Goal: Information Seeking & Learning: Learn about a topic

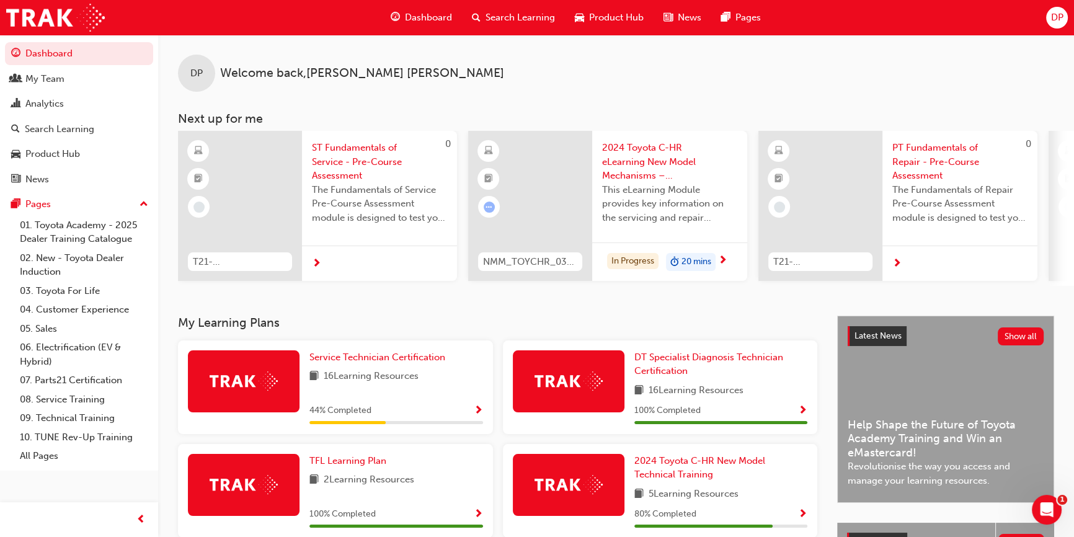
click at [500, 19] on span "Search Learning" at bounding box center [520, 18] width 69 height 14
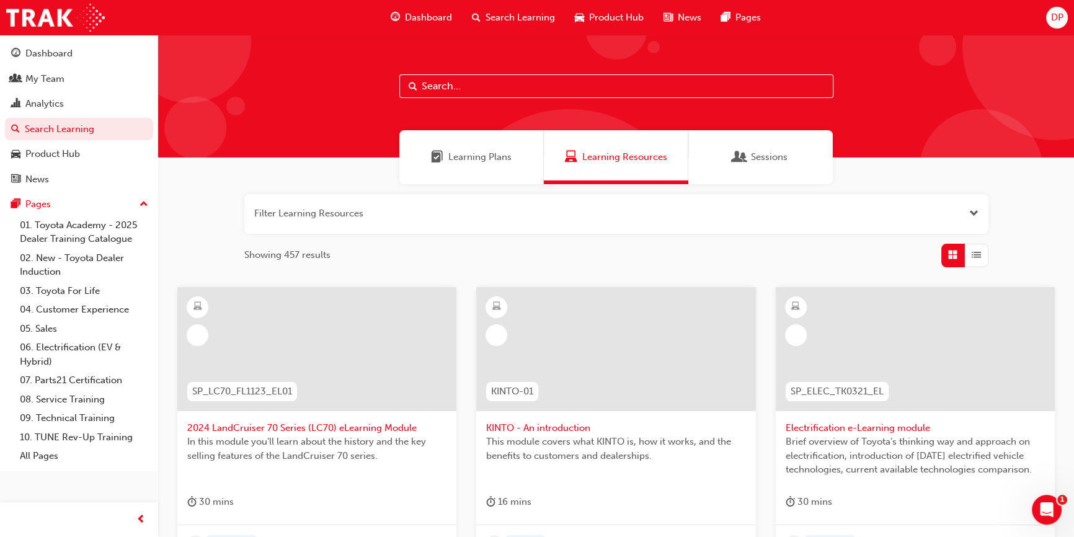
click at [513, 95] on input "text" at bounding box center [616, 86] width 434 height 24
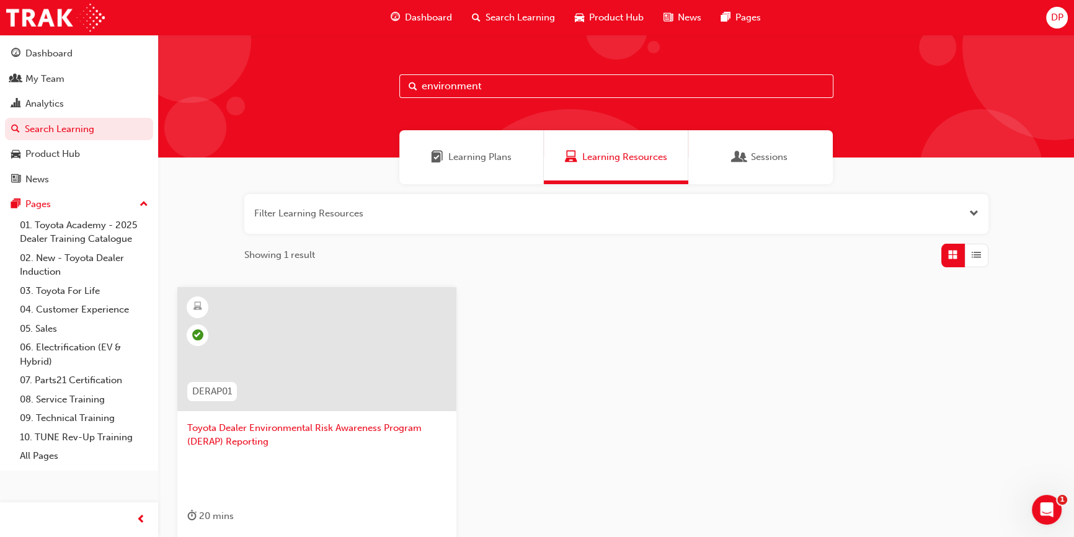
type input "environment"
click at [475, 160] on span "Learning Plans" at bounding box center [479, 157] width 63 height 14
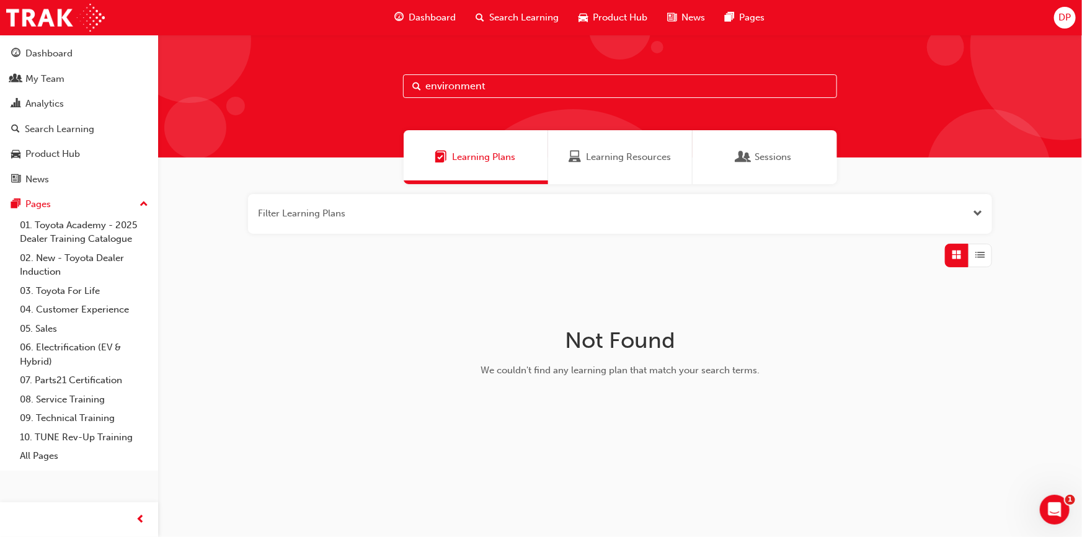
click at [608, 152] on span "Learning Resources" at bounding box center [628, 157] width 85 height 14
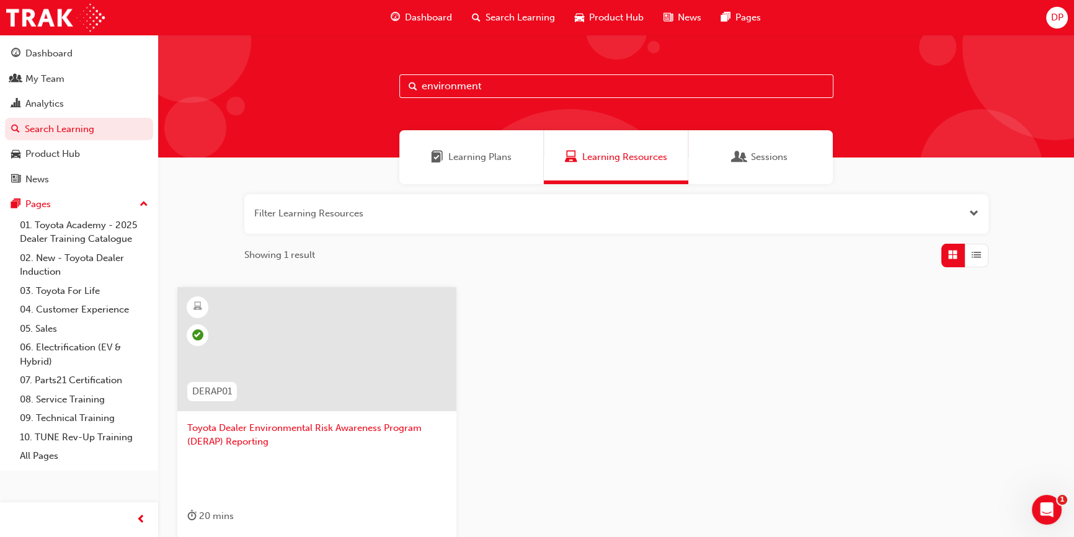
scroll to position [156, 0]
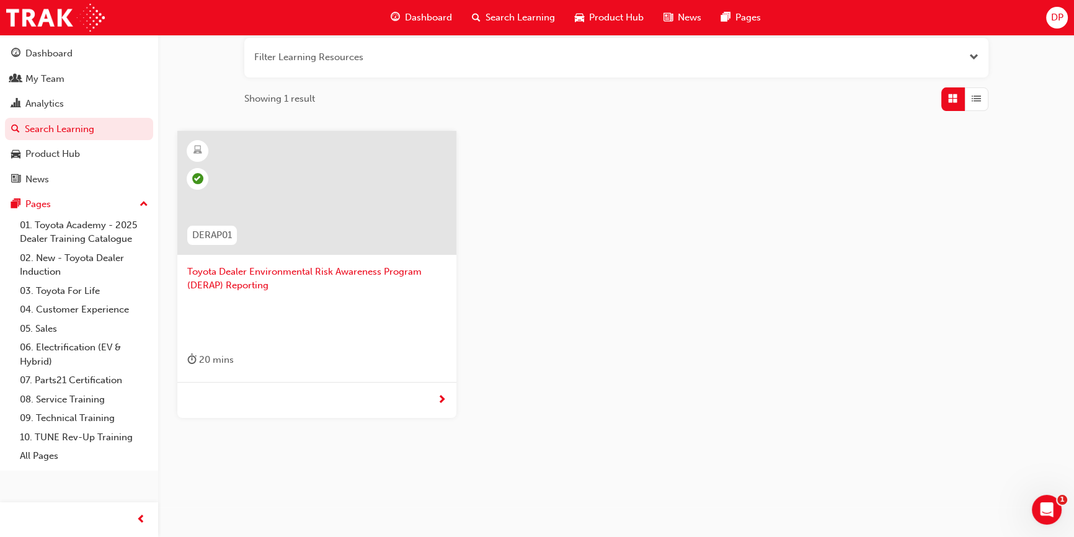
click at [443, 397] on span "next-icon" at bounding box center [441, 400] width 9 height 11
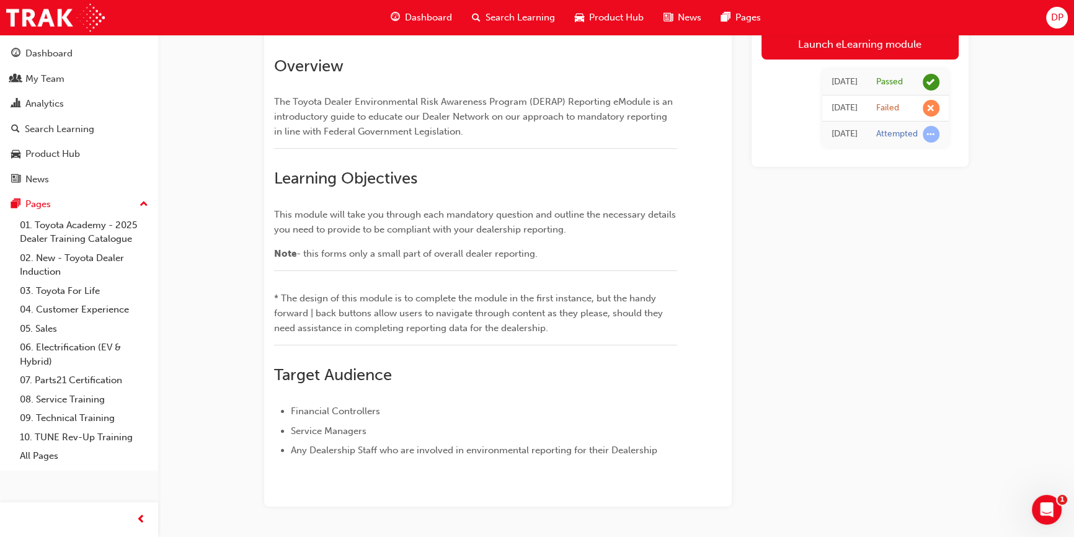
scroll to position [319, 0]
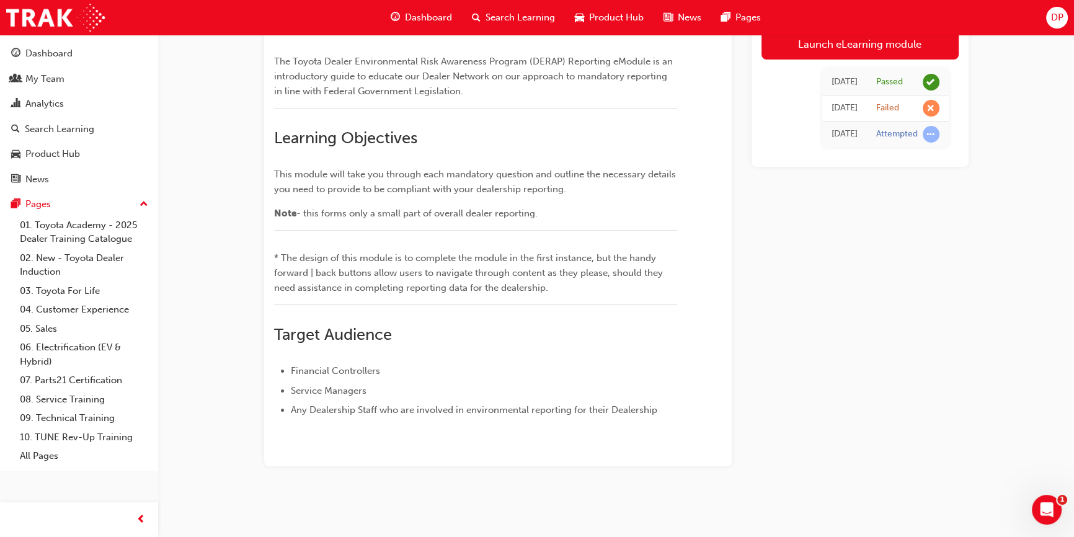
click at [1003, 313] on div "Toyota Dealer Environmental Risk Awareness Program (DERAP) Reporting eLearning …" at bounding box center [537, 177] width 1074 height 719
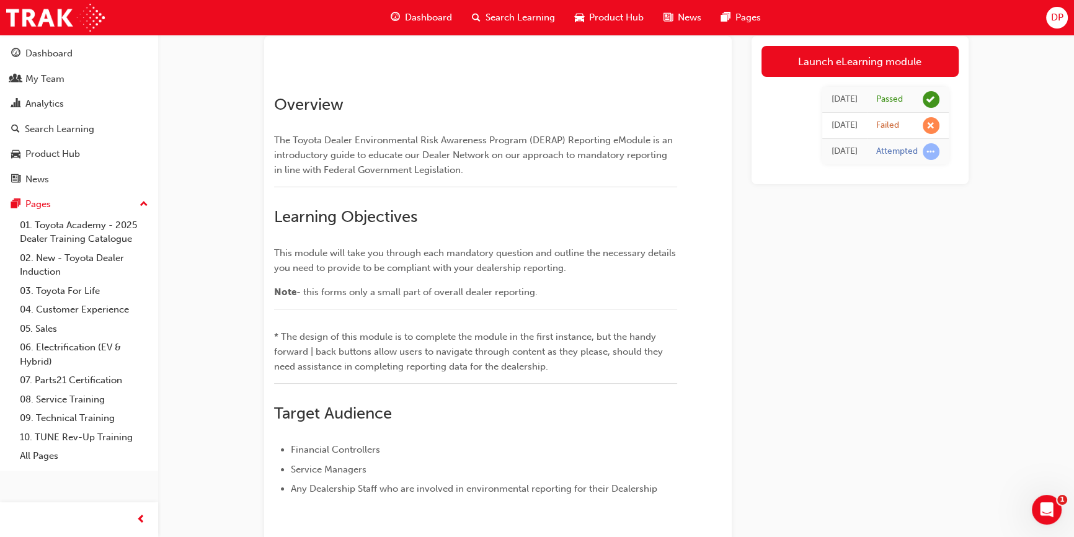
scroll to position [0, 0]
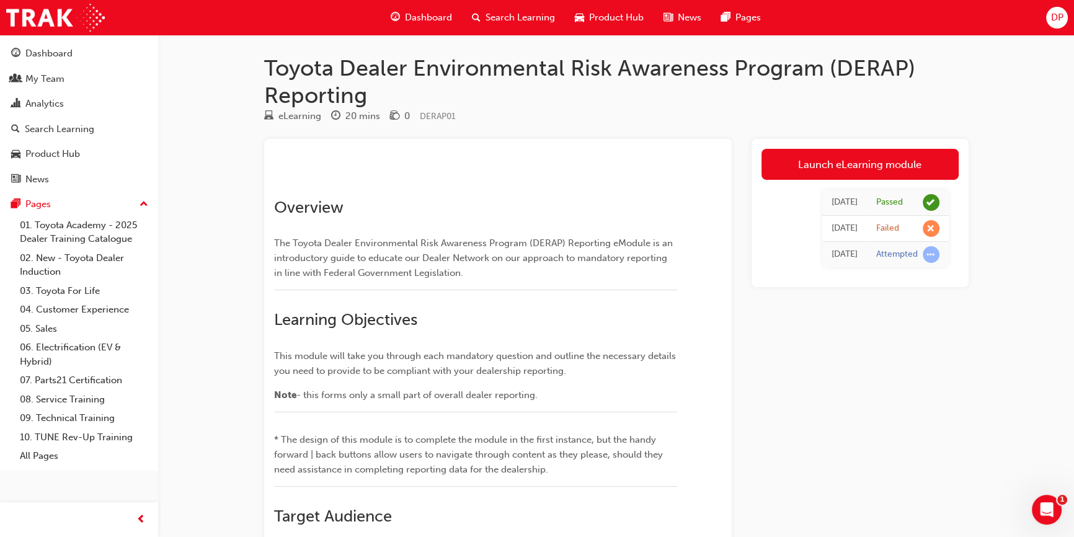
click at [517, 19] on span "Search Learning" at bounding box center [520, 18] width 69 height 14
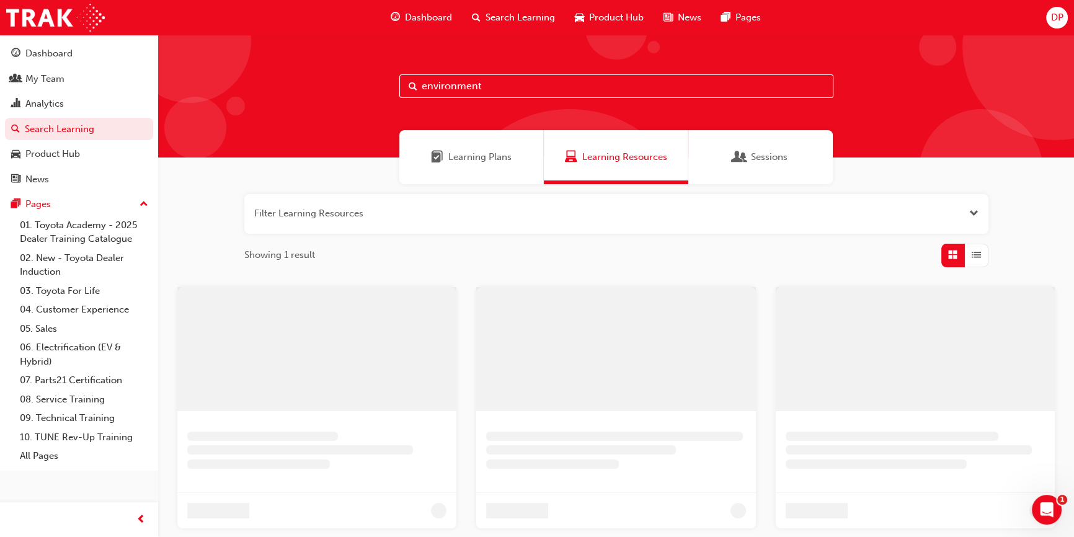
click at [499, 100] on div "environment" at bounding box center [616, 96] width 916 height 123
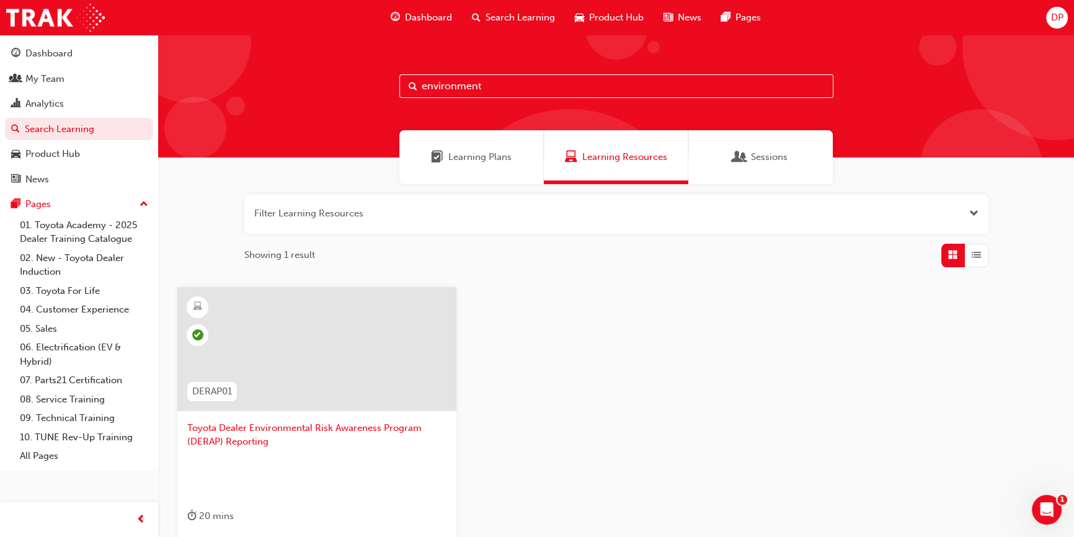
drag, startPoint x: 459, startPoint y: 86, endPoint x: 374, endPoint y: 86, distance: 85.6
click at [374, 86] on div "environment" at bounding box center [616, 96] width 916 height 123
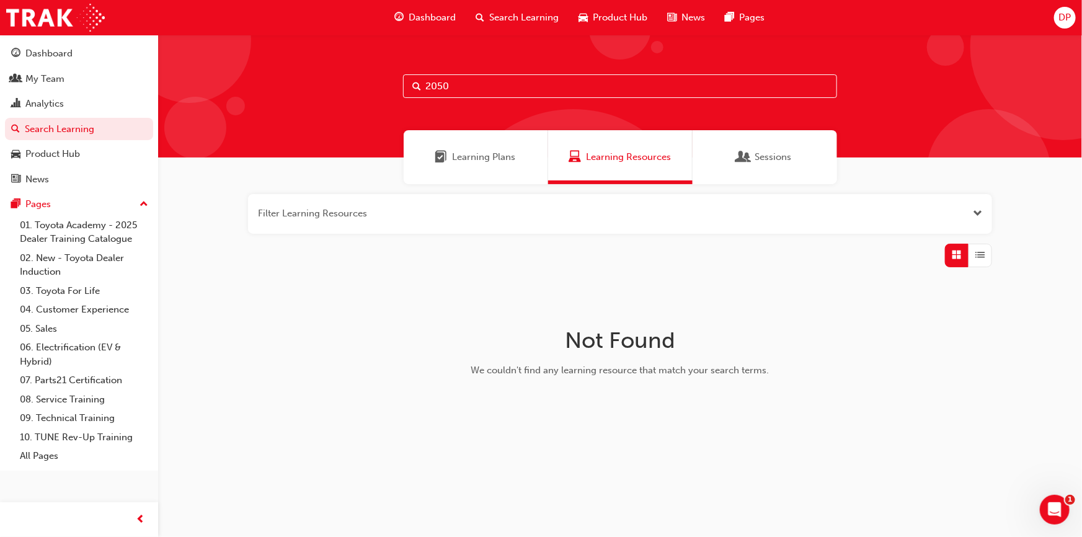
drag, startPoint x: 466, startPoint y: 87, endPoint x: 391, endPoint y: 85, distance: 75.7
click at [391, 85] on div "2050" at bounding box center [620, 96] width 924 height 123
type input "c"
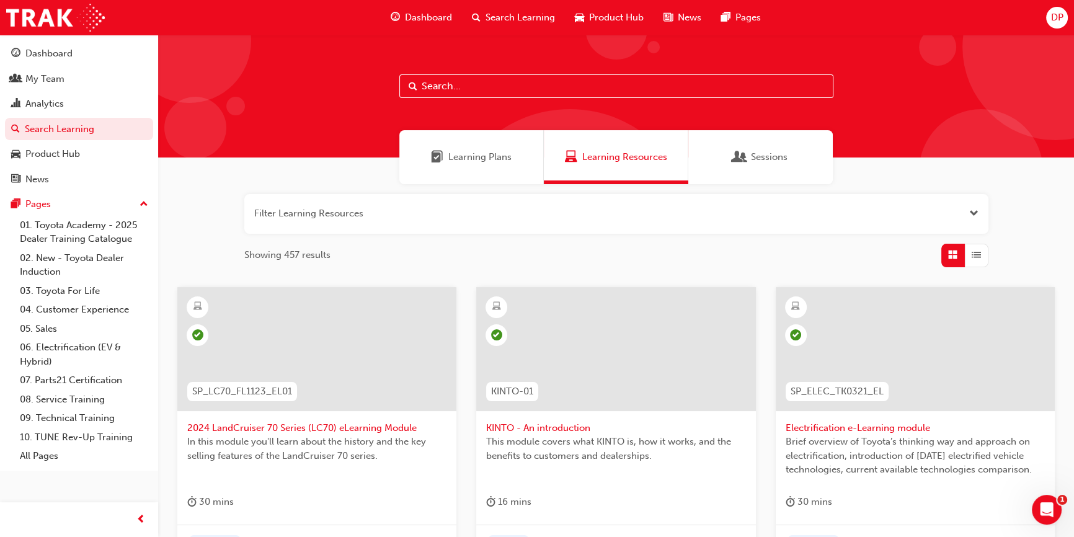
click at [482, 162] on span "Learning Plans" at bounding box center [479, 157] width 63 height 14
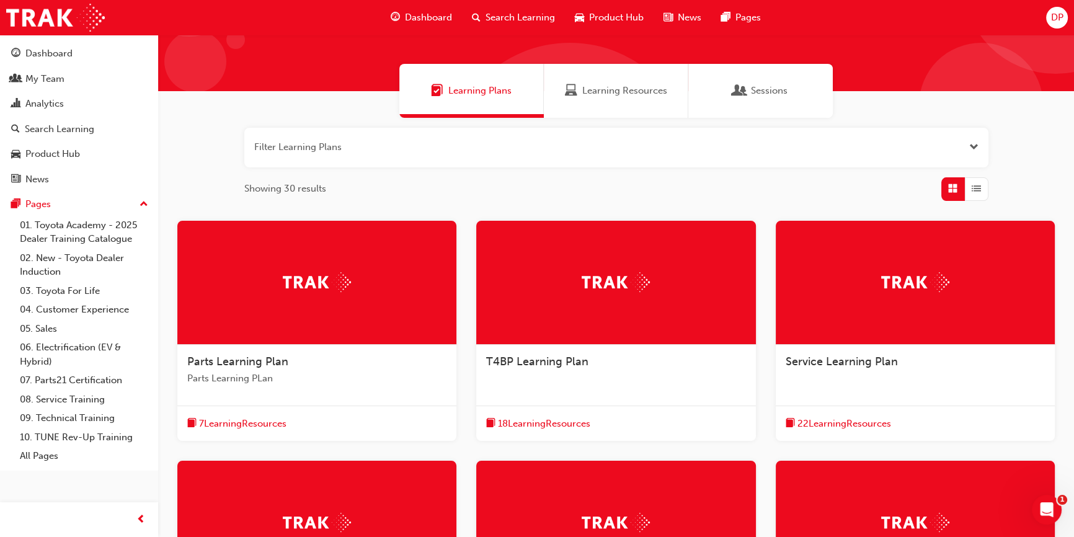
scroll to position [169, 0]
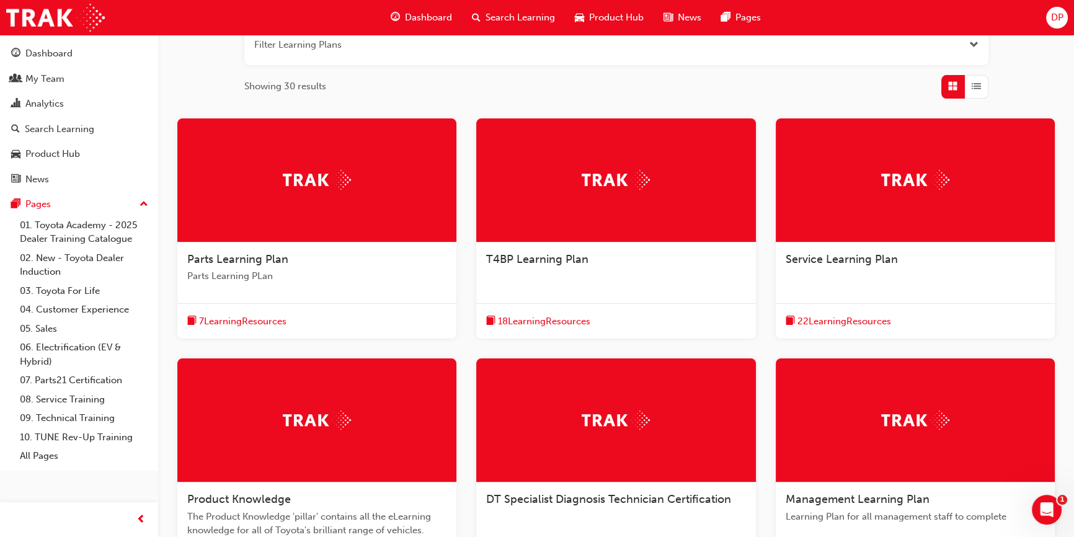
click at [557, 322] on span "18 Learning Resources" at bounding box center [544, 321] width 92 height 14
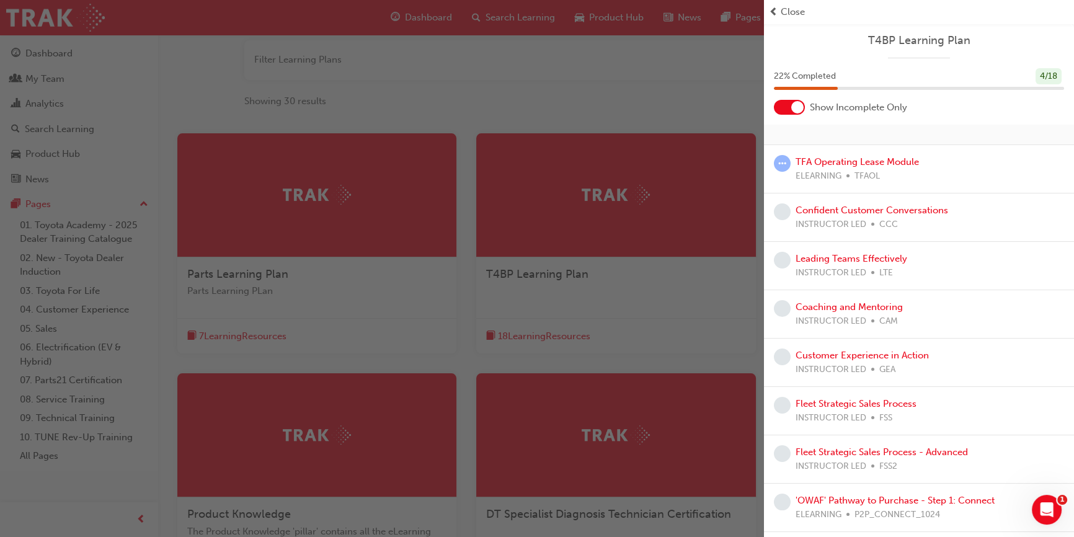
scroll to position [0, 0]
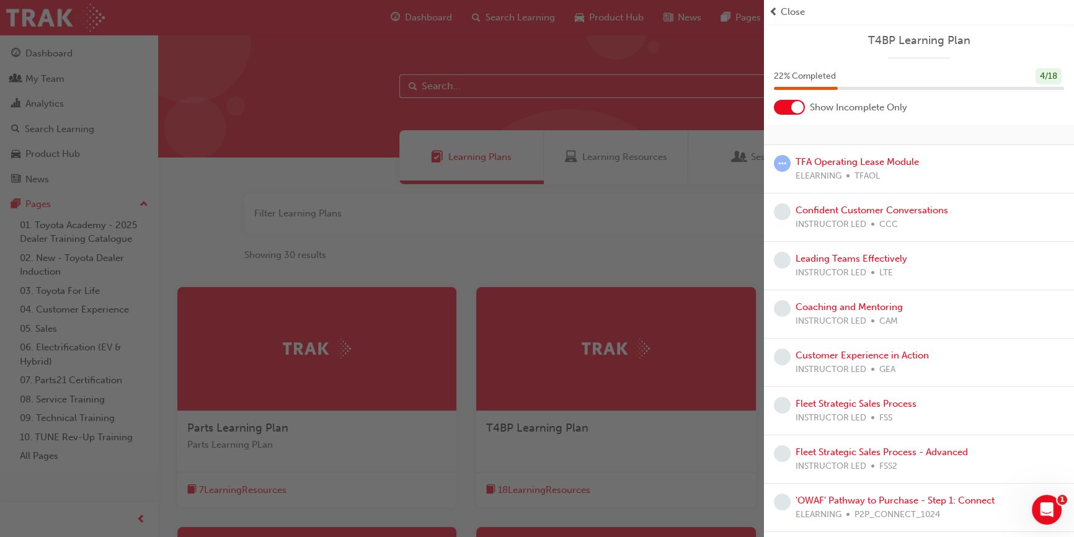
click at [778, 12] on div "Close" at bounding box center [919, 12] width 300 height 14
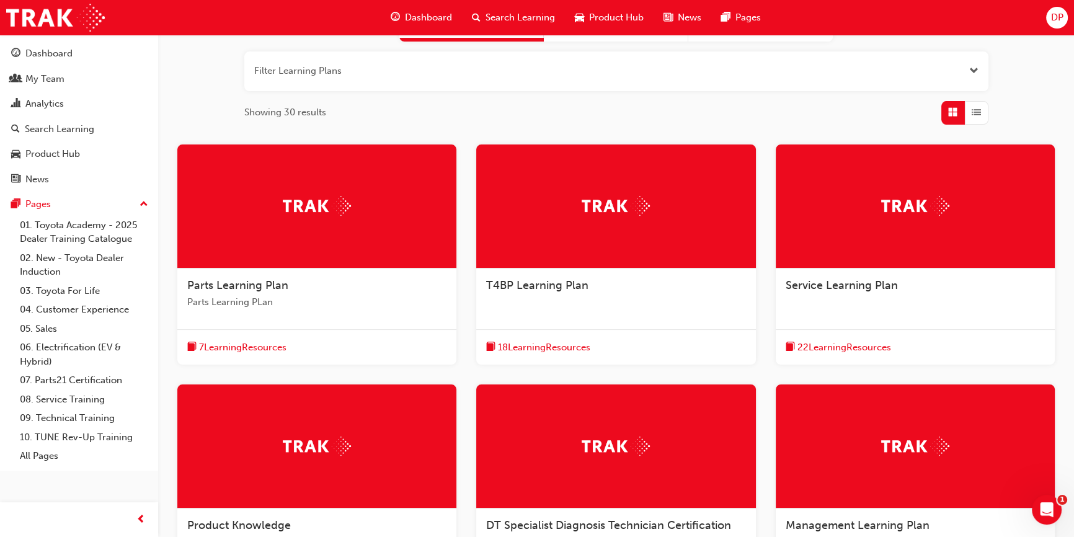
scroll to position [169, 0]
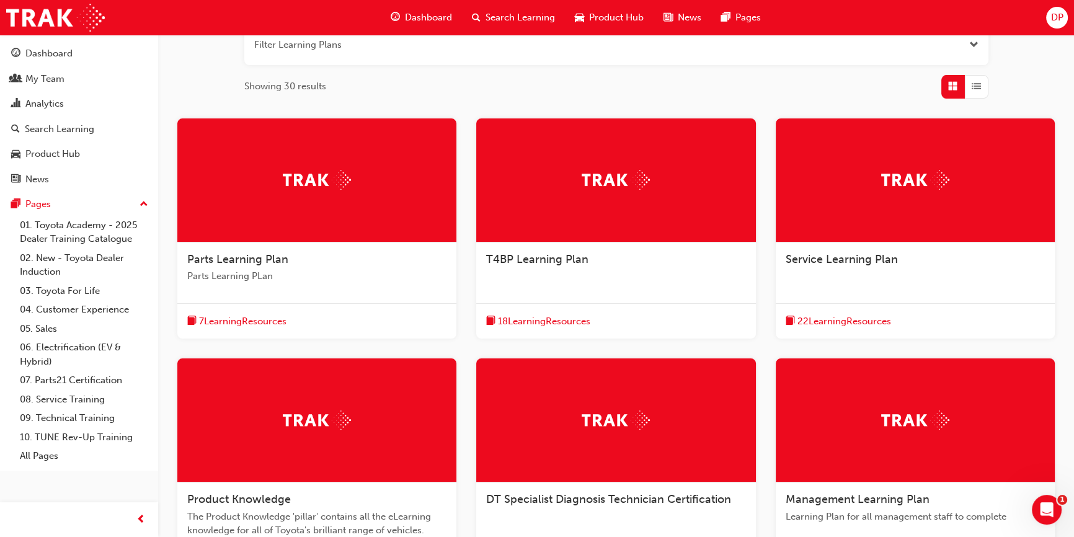
click at [855, 322] on span "22 Learning Resources" at bounding box center [844, 321] width 94 height 14
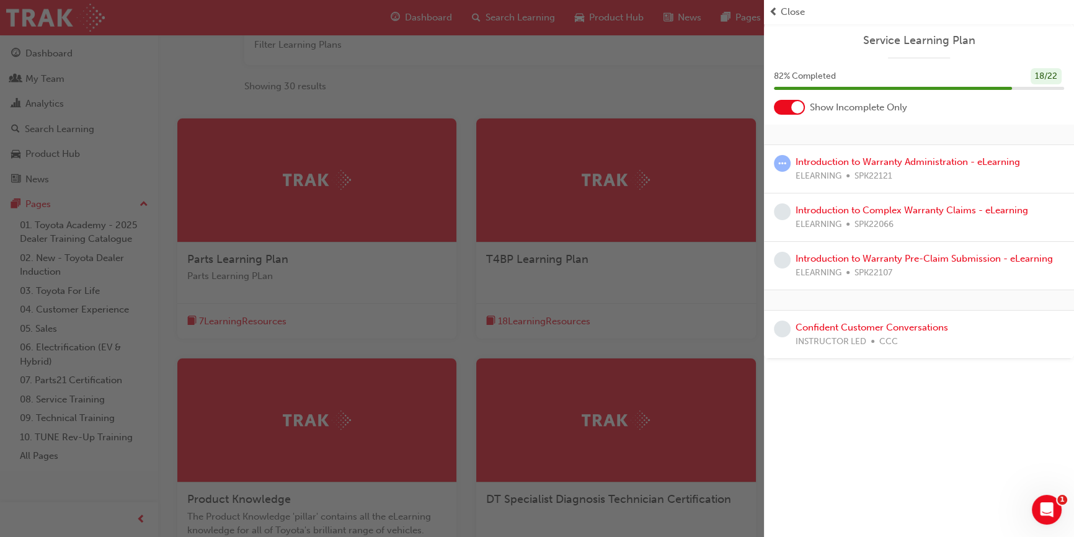
click at [784, 13] on span "Close" at bounding box center [793, 12] width 24 height 14
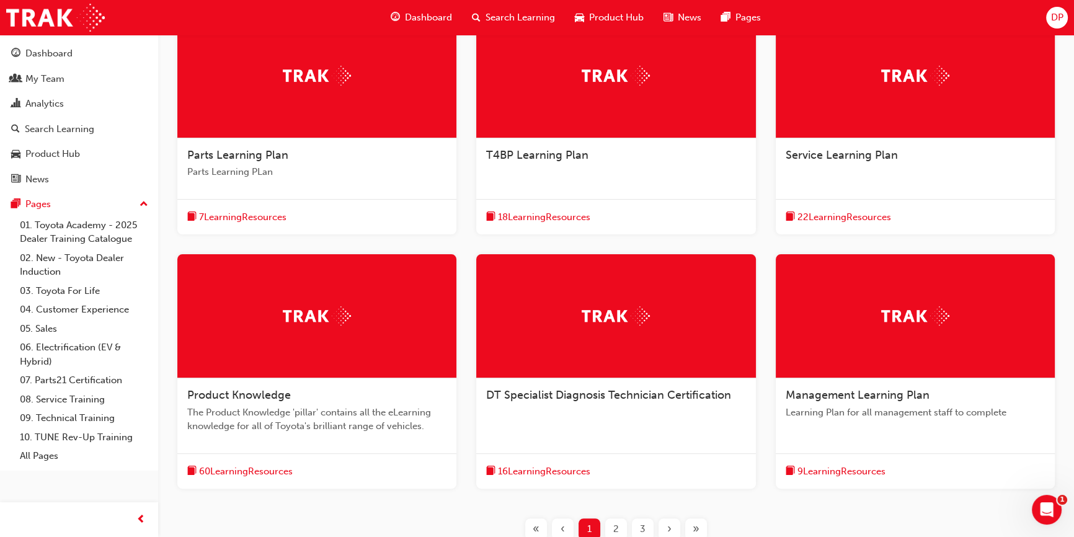
scroll to position [375, 0]
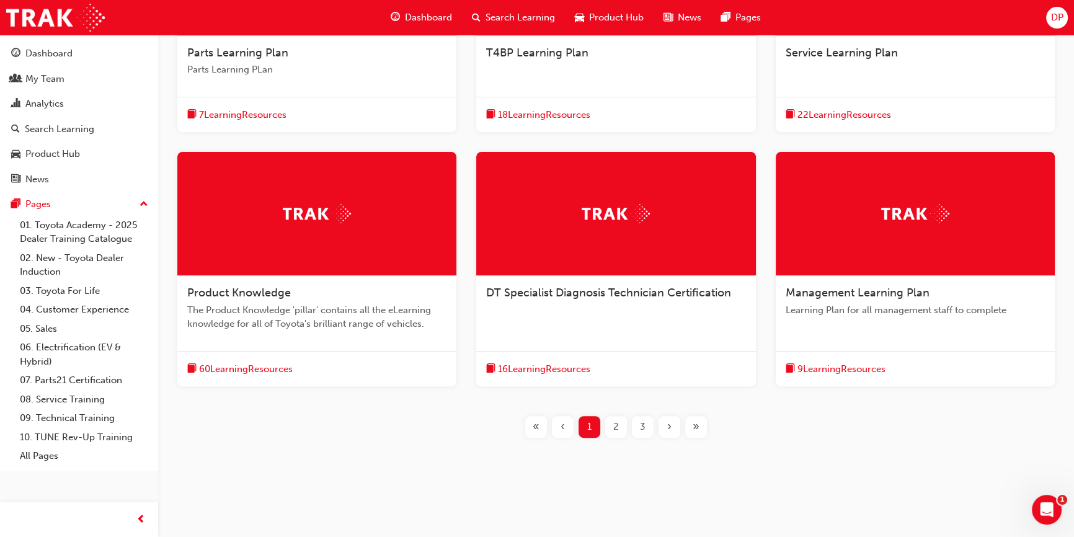
click at [309, 324] on span "The Product Knowledge 'pillar' contains all the eLearning knowledge for all of …" at bounding box center [316, 317] width 259 height 28
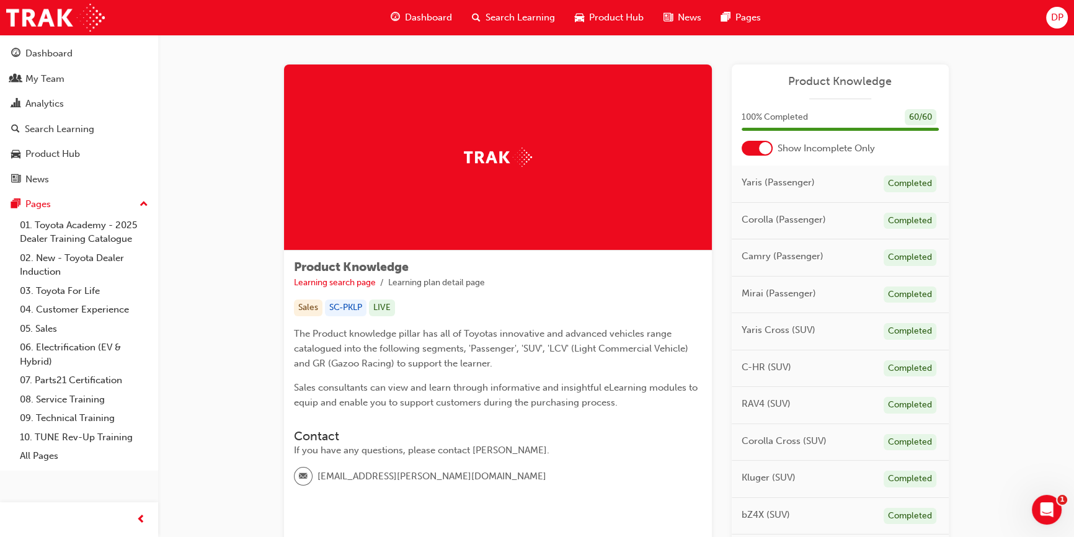
click at [503, 15] on span "Search Learning" at bounding box center [520, 18] width 69 height 14
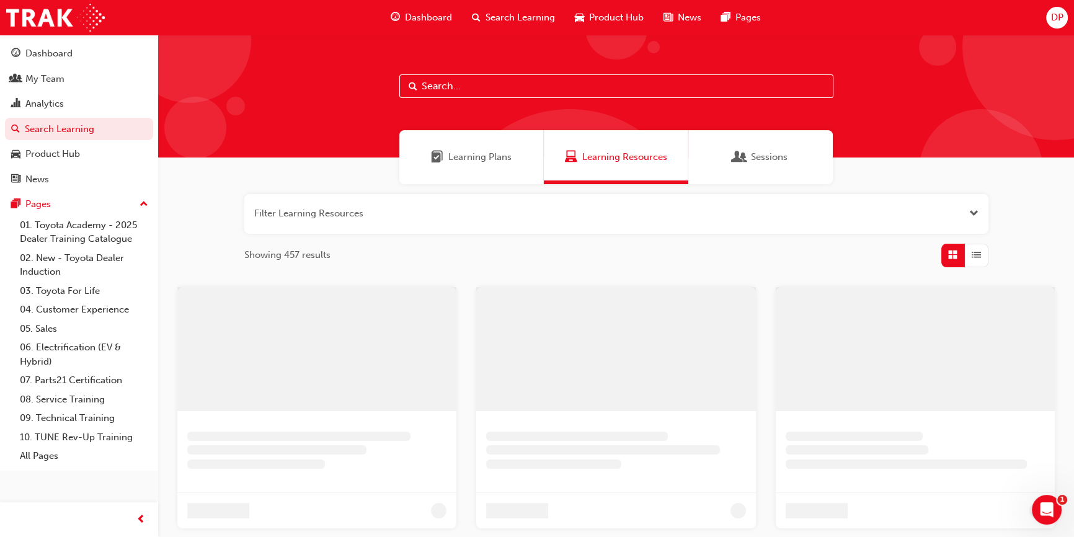
click at [431, 15] on span "Dashboard" at bounding box center [428, 18] width 47 height 14
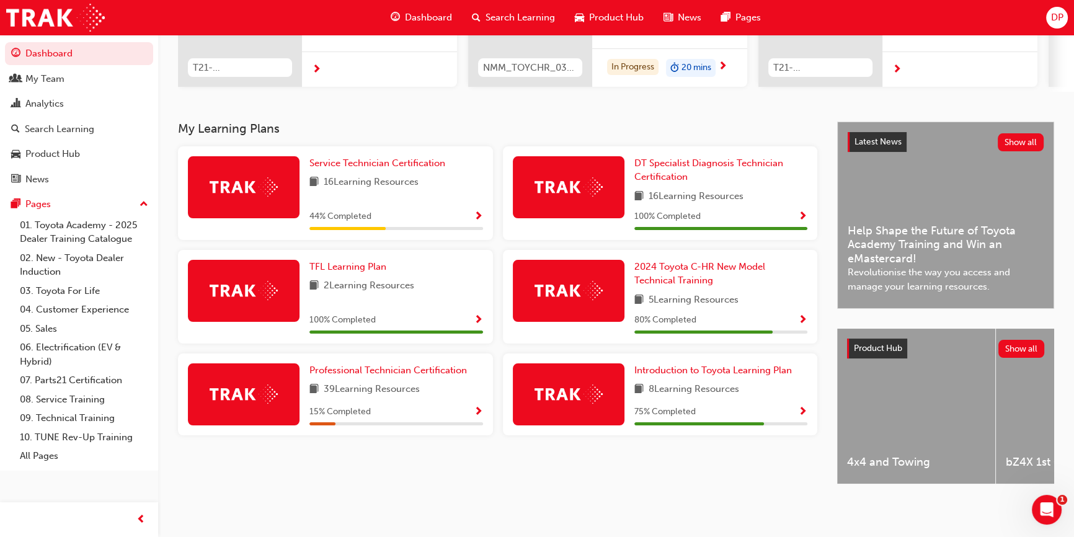
scroll to position [202, 0]
click at [1010, 342] on button "Show all" at bounding box center [1021, 349] width 47 height 18
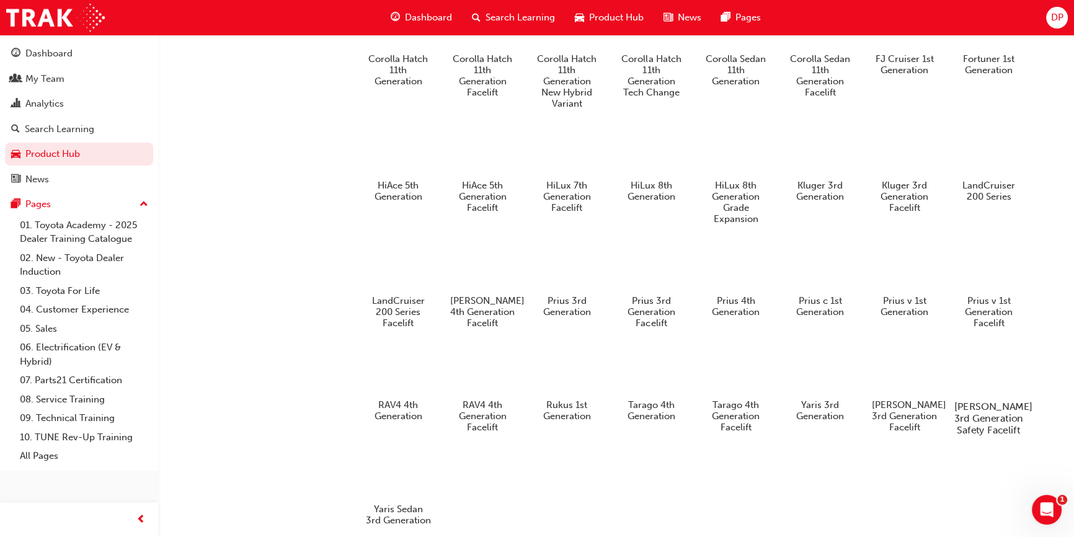
scroll to position [701, 0]
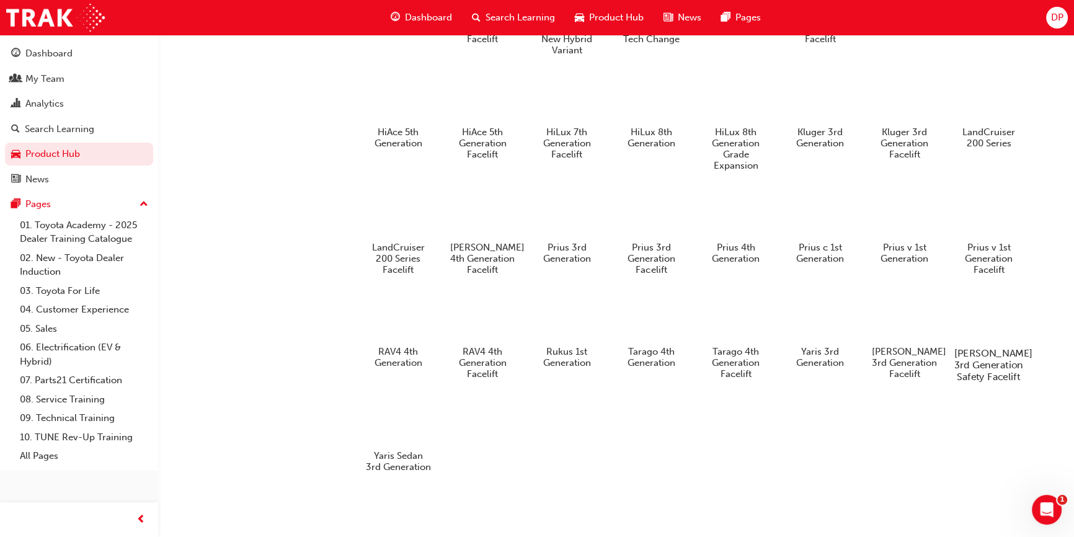
click at [981, 347] on h5 "[PERSON_NAME] 3rd Generation Safety Facelift" at bounding box center [988, 364] width 69 height 35
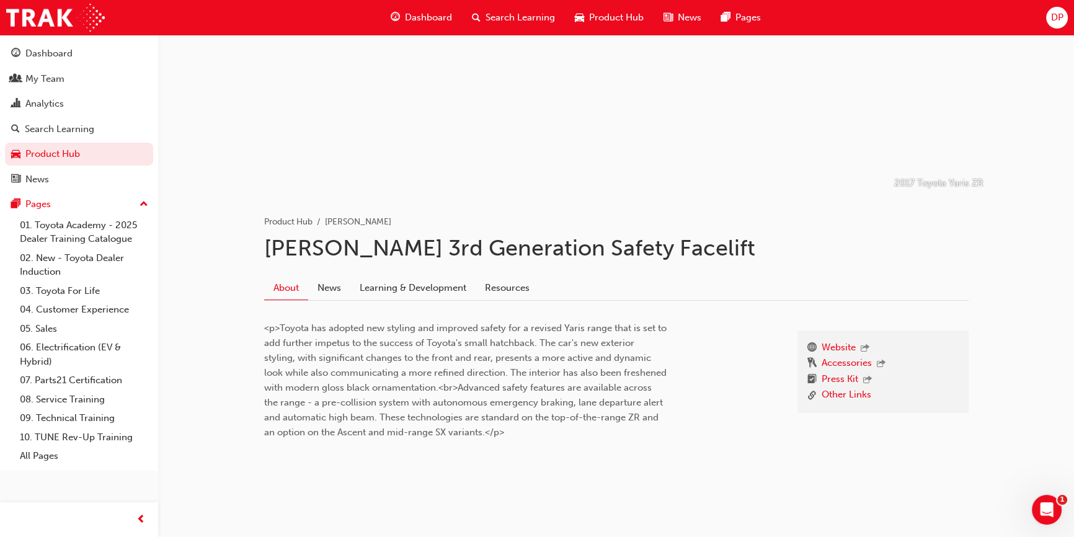
scroll to position [89, 0]
click at [422, 285] on link "Learning & Development" at bounding box center [412, 287] width 125 height 24
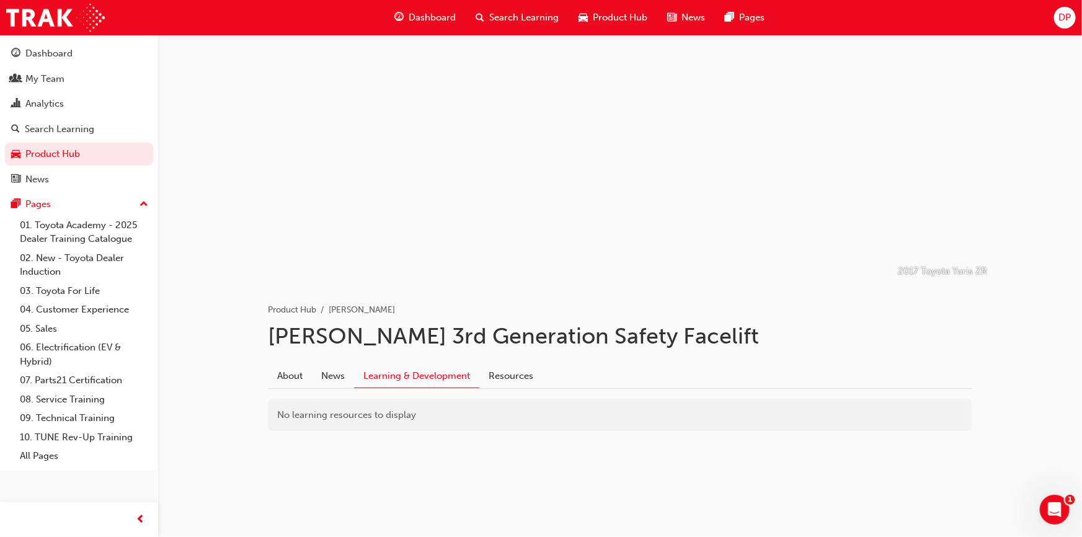
click at [440, 14] on span "Dashboard" at bounding box center [432, 18] width 47 height 14
